Goal: Navigation & Orientation: Find specific page/section

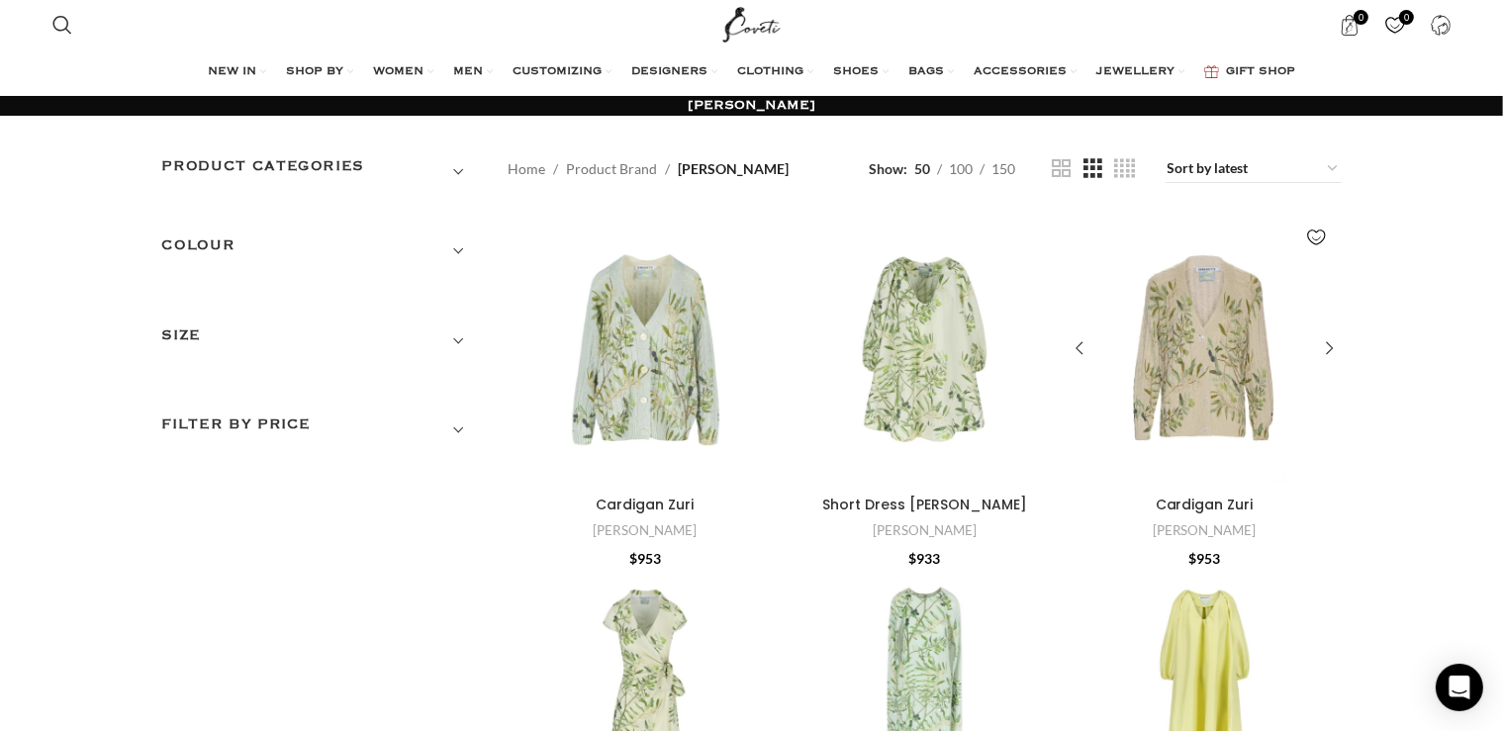
drag, startPoint x: 1253, startPoint y: 298, endPoint x: 1247, endPoint y: 289, distance: 10.7
click at [1252, 298] on div "Cardigan Zuri" at bounding box center [1294, 350] width 91 height 274
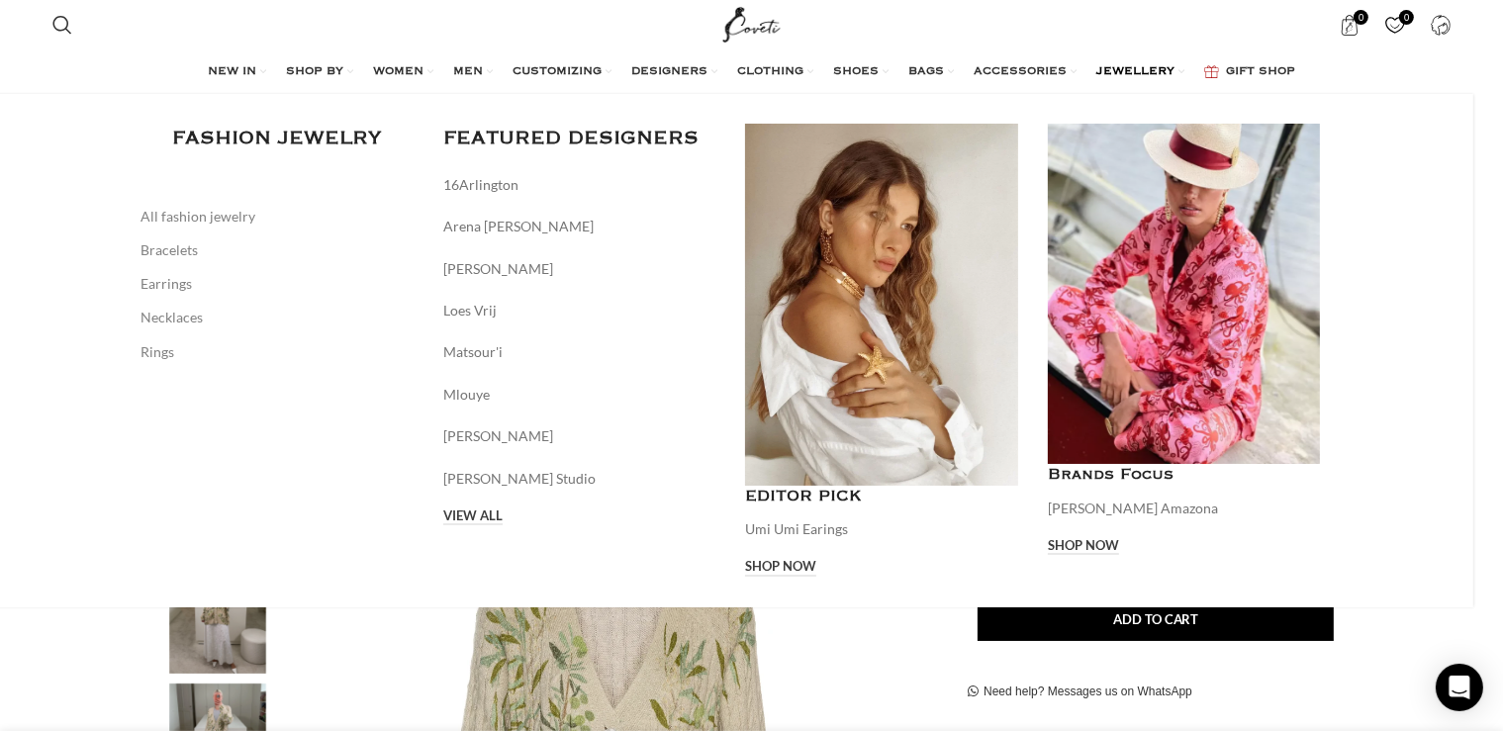
click at [1150, 67] on span "JEWELLERY" at bounding box center [1135, 72] width 78 height 16
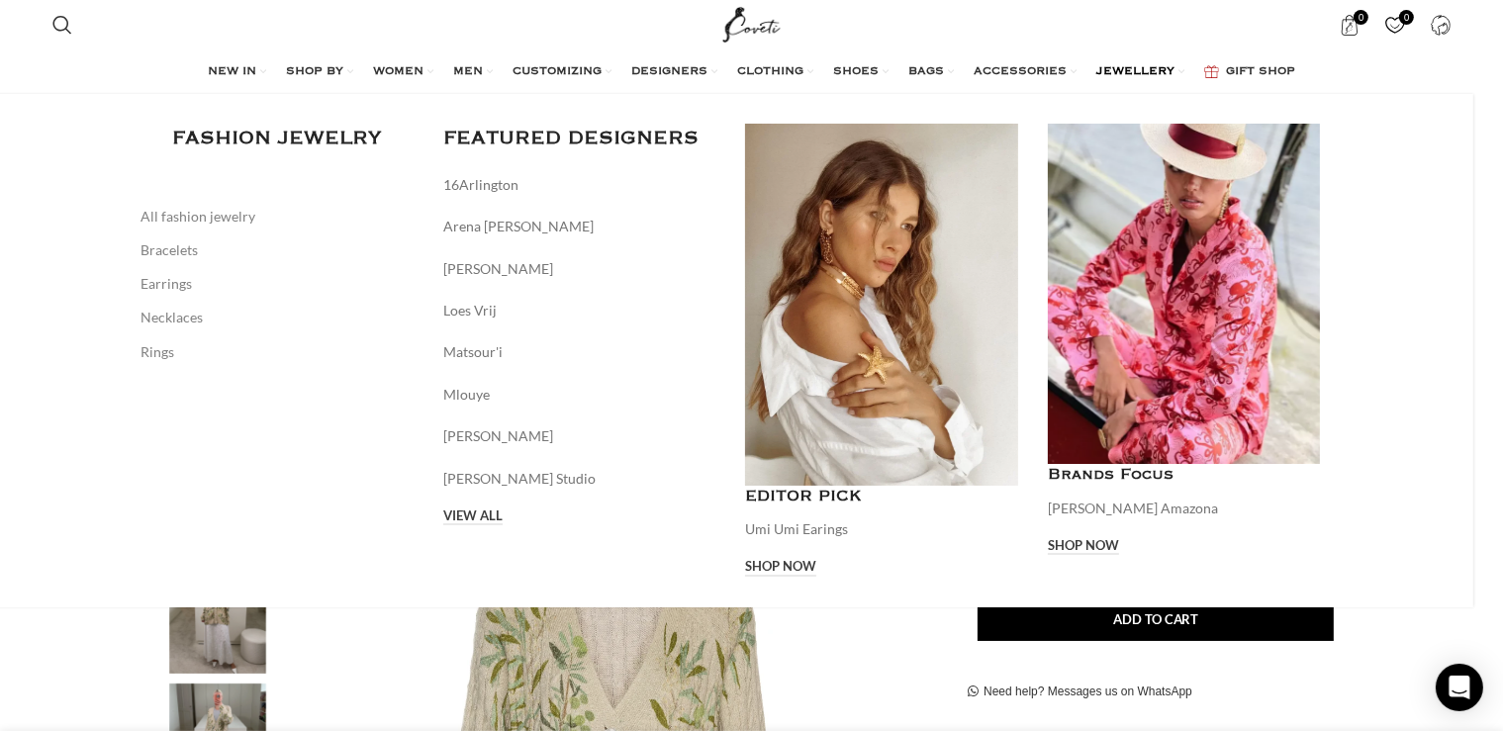
drag, startPoint x: 1151, startPoint y: 183, endPoint x: 1141, endPoint y: 160, distance: 24.8
click at [1151, 184] on div "Main navigation" at bounding box center [1183, 294] width 273 height 340
